Goal: Find contact information: Find contact information

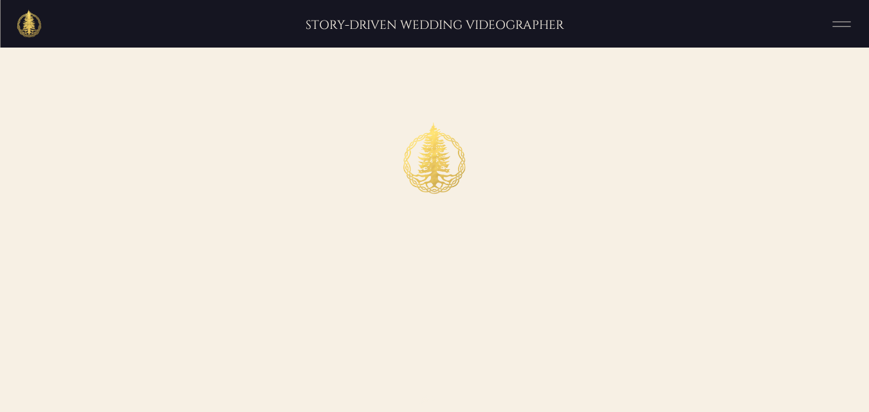
click at [861, 16] on div at bounding box center [434, 24] width 869 height 48
click at [849, 23] on icon at bounding box center [841, 24] width 32 height 24
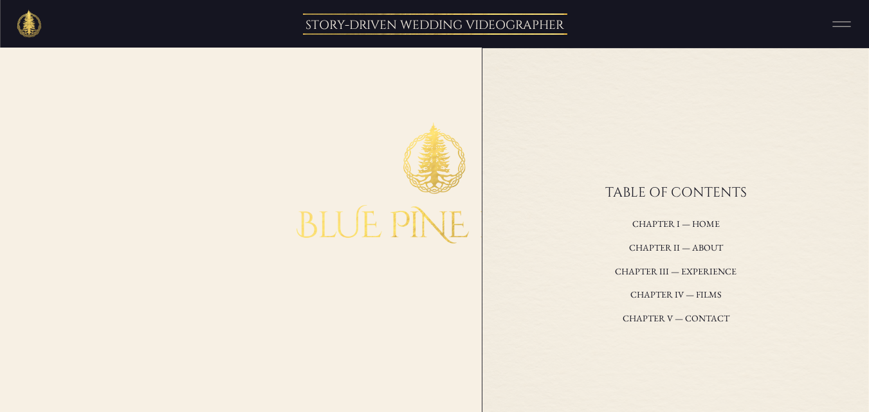
click at [644, 42] on div at bounding box center [434, 24] width 869 height 48
click at [839, 24] on icon at bounding box center [841, 24] width 32 height 24
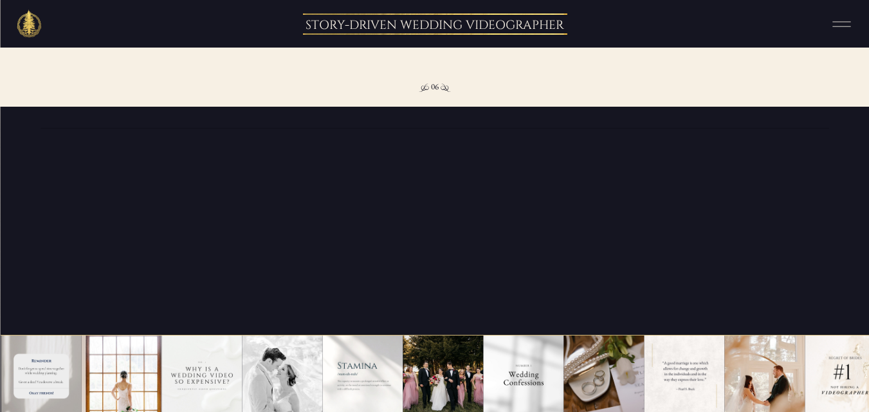
scroll to position [3090, 0]
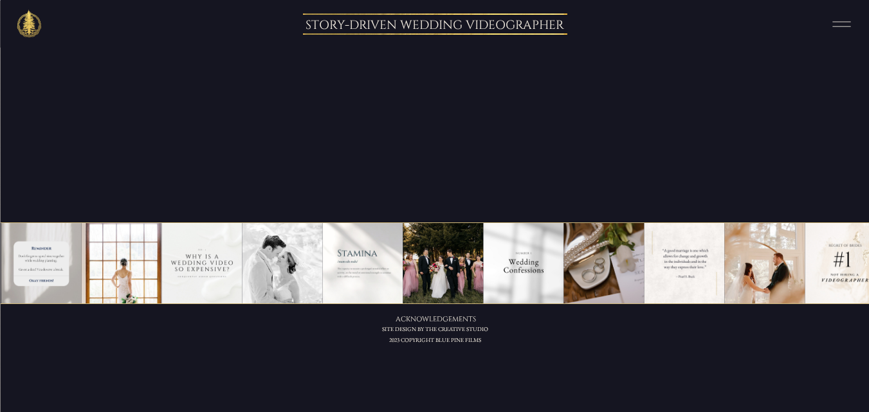
click at [833, 18] on icon at bounding box center [841, 24] width 32 height 24
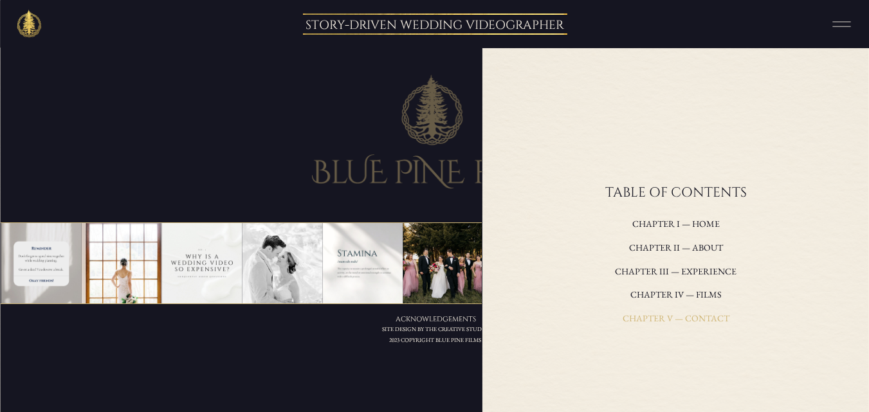
click at [680, 318] on h3 "Chapter V — contact" at bounding box center [676, 319] width 248 height 17
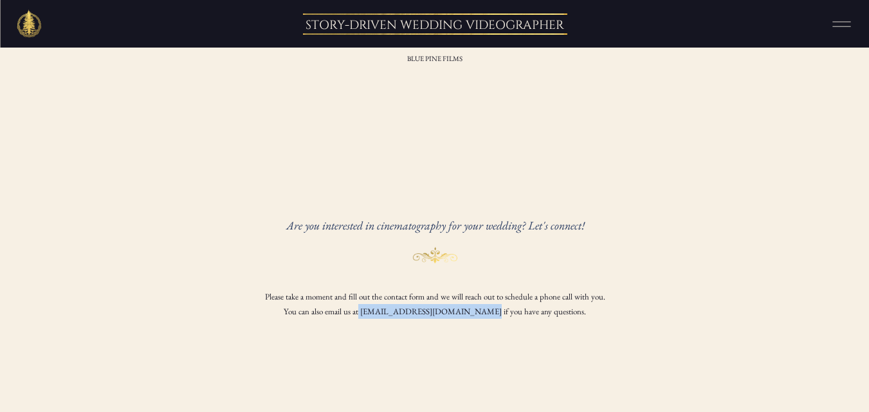
drag, startPoint x: 381, startPoint y: 312, endPoint x: 477, endPoint y: 312, distance: 95.8
click at [477, 312] on p "Please take a moment and fill out the contact form and we will reach out to sch…" at bounding box center [435, 308] width 419 height 39
copy p "[EMAIL_ADDRESS][DOMAIN_NAME]"
click at [852, 24] on icon at bounding box center [841, 24] width 32 height 24
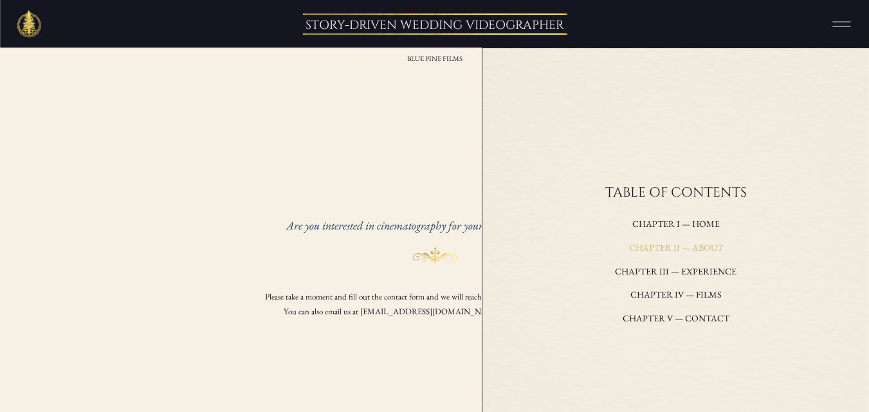
click at [671, 255] on h3 "Chapter II — about" at bounding box center [676, 248] width 248 height 17
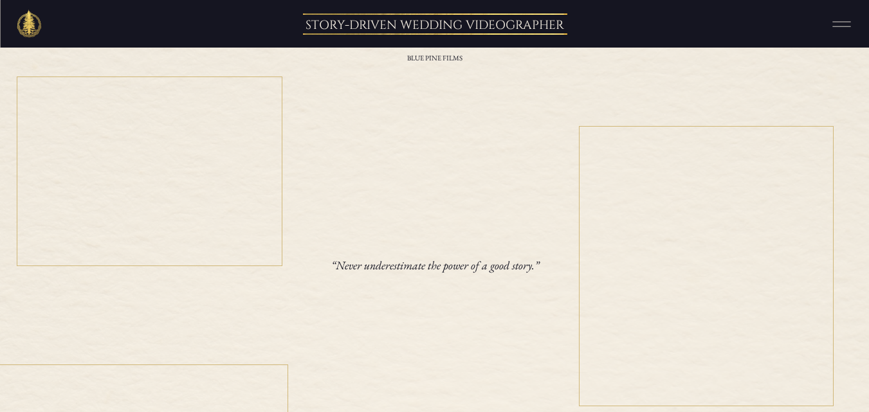
scroll to position [771, 0]
